Goal: Contribute content: Add original content to the website for others to see

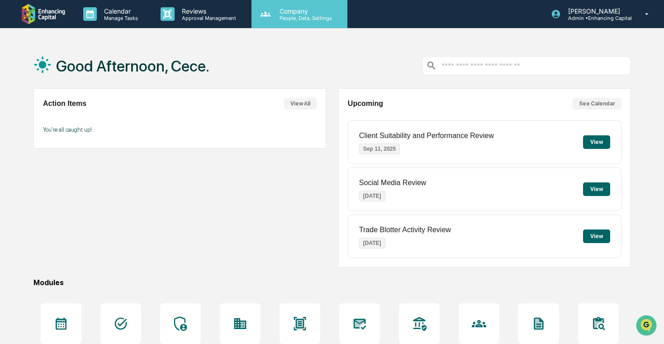
click at [269, 16] on icon at bounding box center [266, 14] width 14 height 14
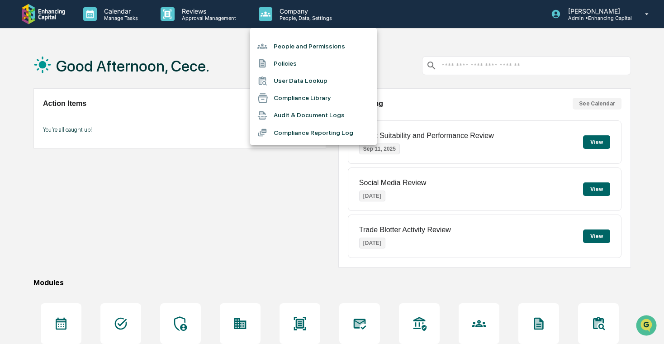
click at [275, 100] on li "Compliance Library" at bounding box center [313, 98] width 127 height 17
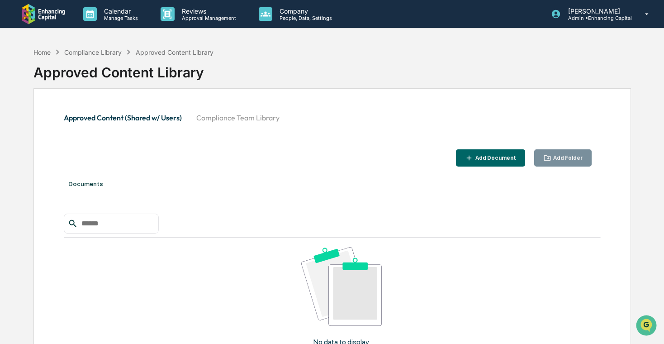
click at [231, 115] on button "Compliance Team Library" at bounding box center [238, 118] width 98 height 22
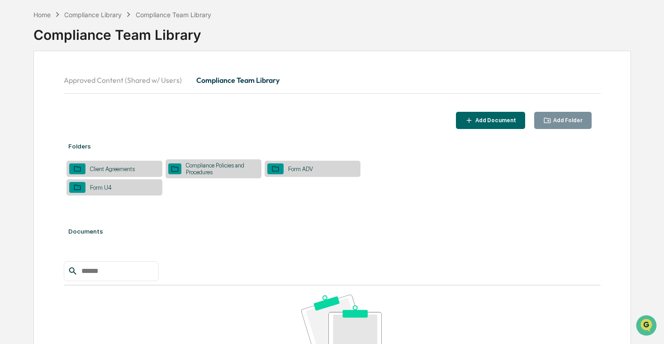
scroll to position [51, 0]
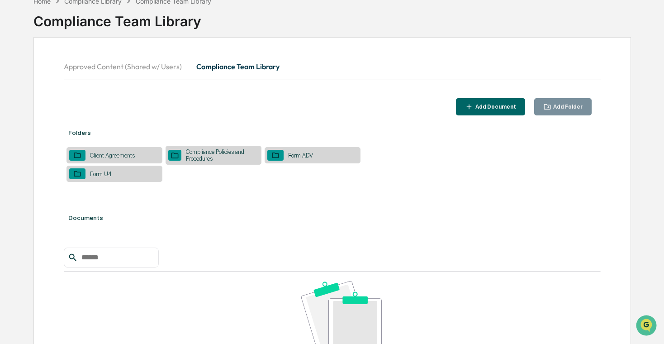
click at [199, 154] on div "Compliance Policies and Procedures" at bounding box center [219, 155] width 77 height 14
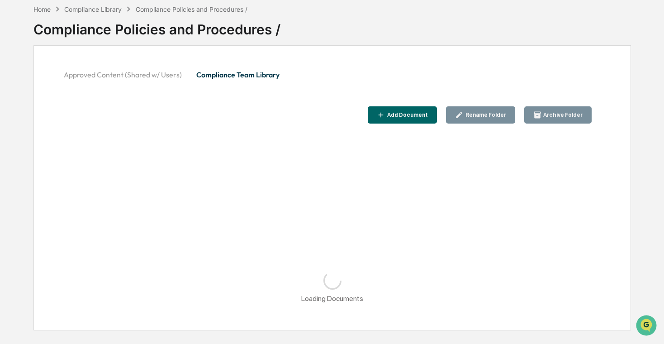
scroll to position [43, 0]
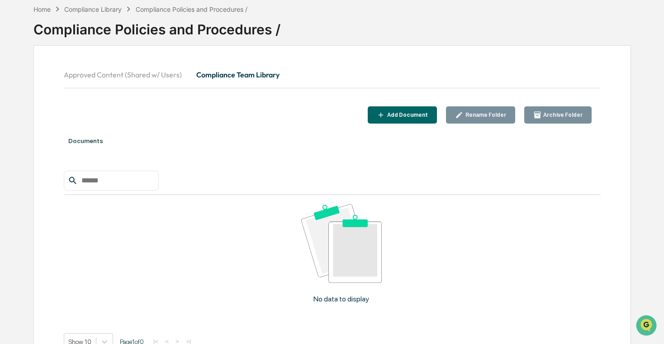
click at [398, 112] on div "Add Document" at bounding box center [406, 115] width 43 height 6
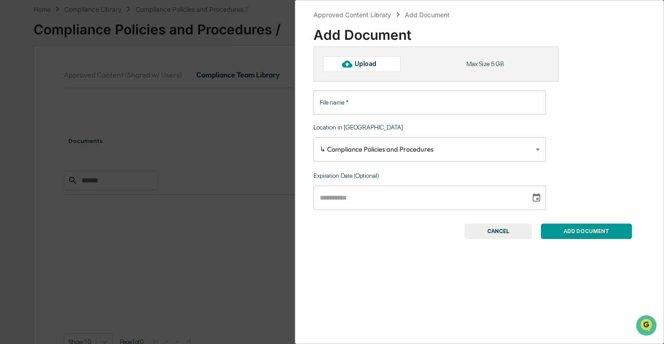
click at [366, 71] on div "Upload" at bounding box center [362, 63] width 78 height 15
type input "**********"
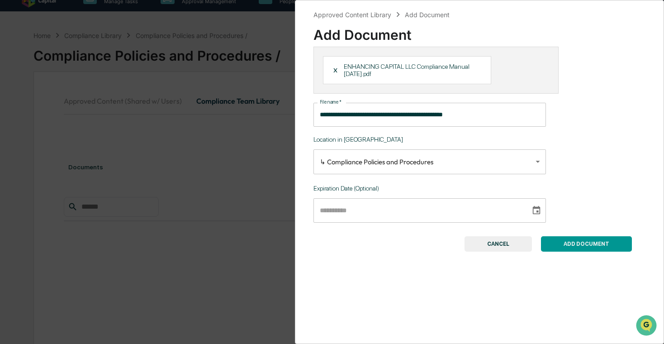
scroll to position [0, 0]
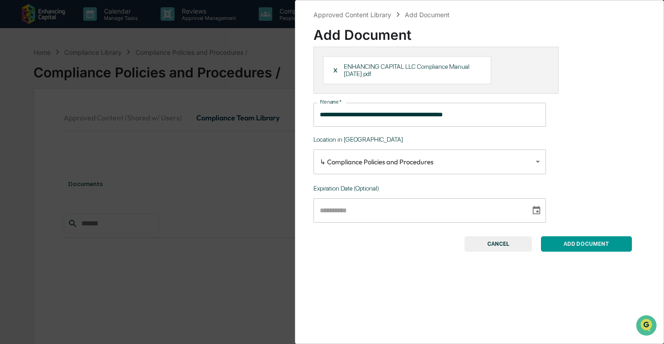
click at [607, 248] on button "ADD DOCUMENT" at bounding box center [586, 243] width 91 height 15
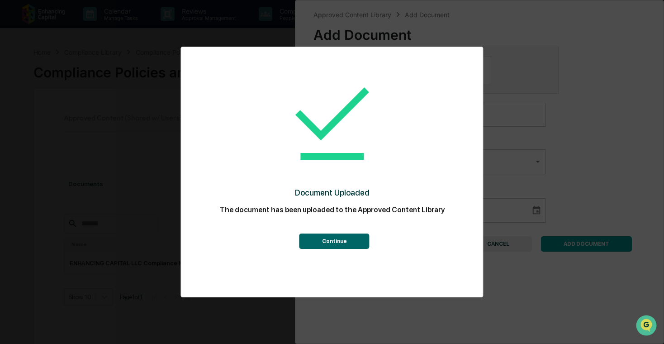
click at [323, 245] on button "Continue" at bounding box center [334, 240] width 70 height 15
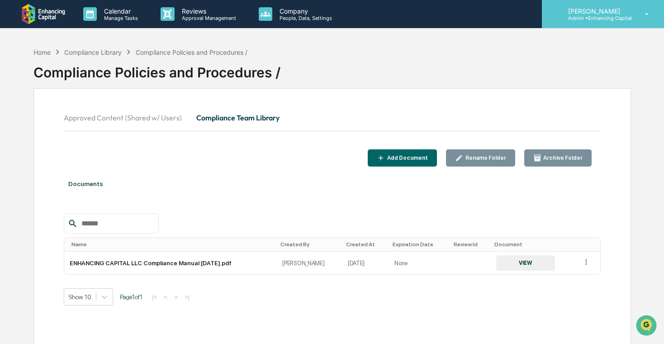
click at [583, 23] on div "[PERSON_NAME] Admin • Enhancing Capital" at bounding box center [603, 14] width 122 height 28
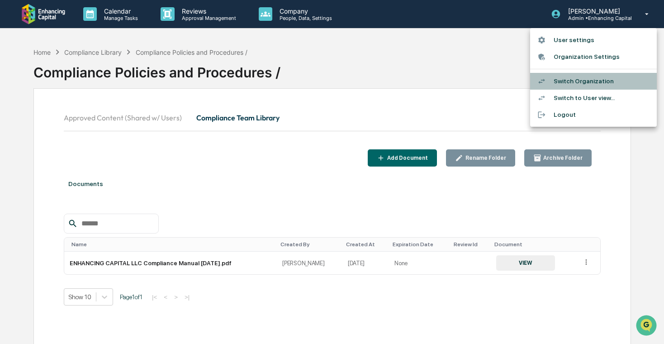
click at [578, 79] on li "Switch Organization" at bounding box center [593, 81] width 127 height 17
